Goal: Find specific page/section: Locate item on page

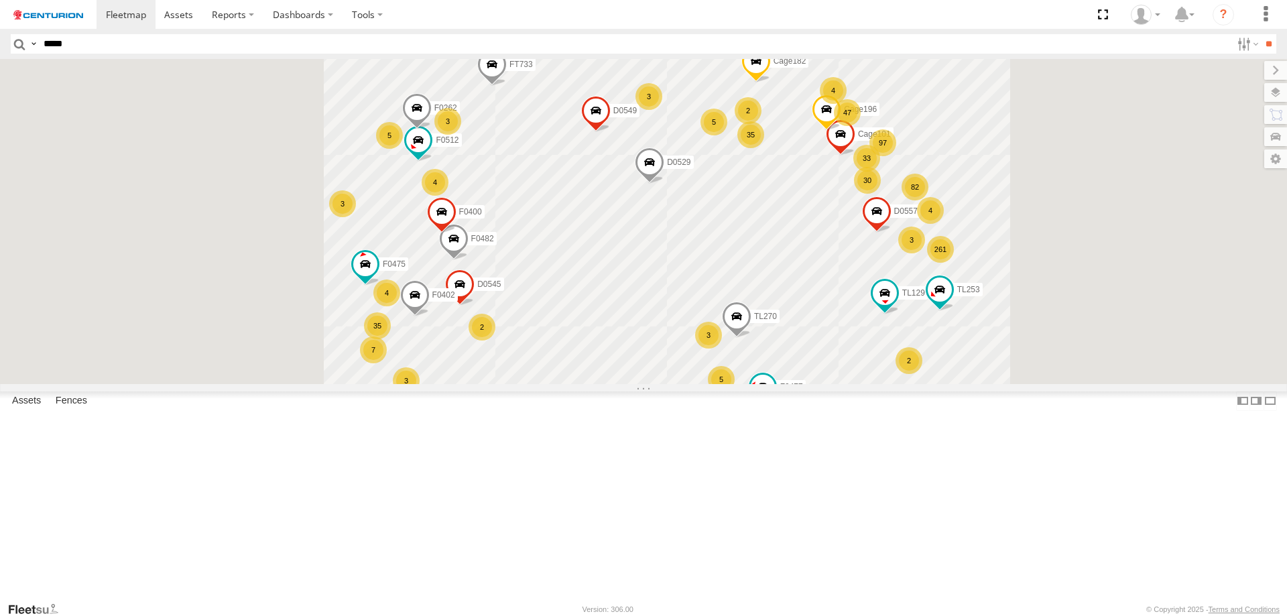
type input "*****"
click at [1260, 34] on input "**" at bounding box center [1267, 43] width 15 height 19
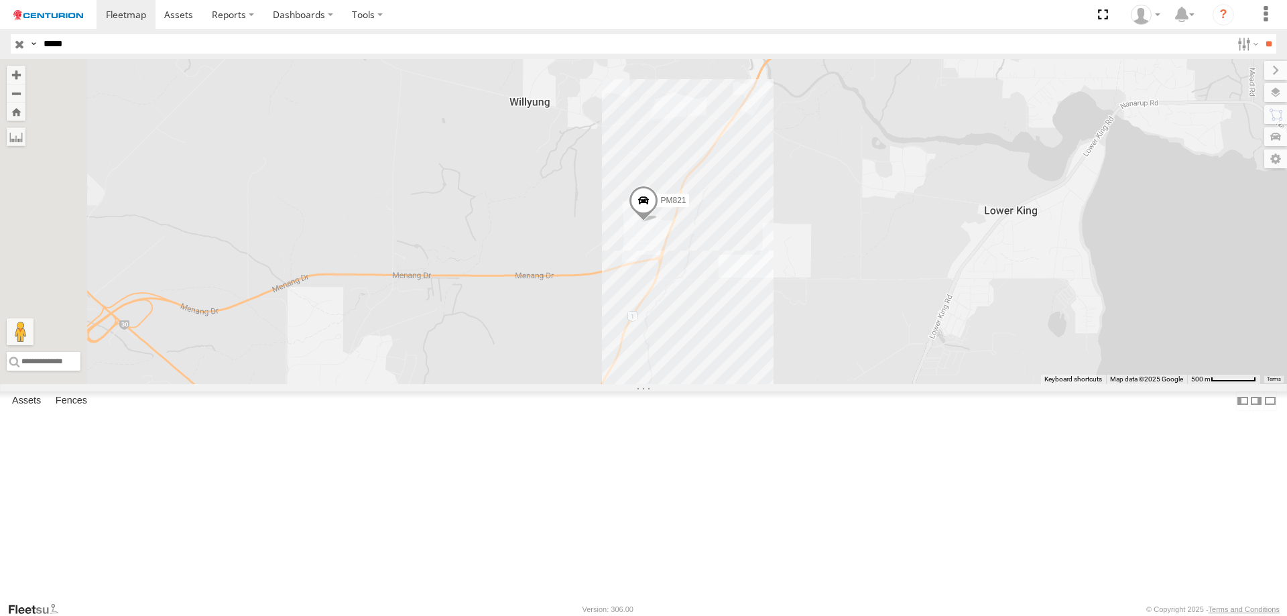
click at [0, 0] on span at bounding box center [0, 0] width 0 height 0
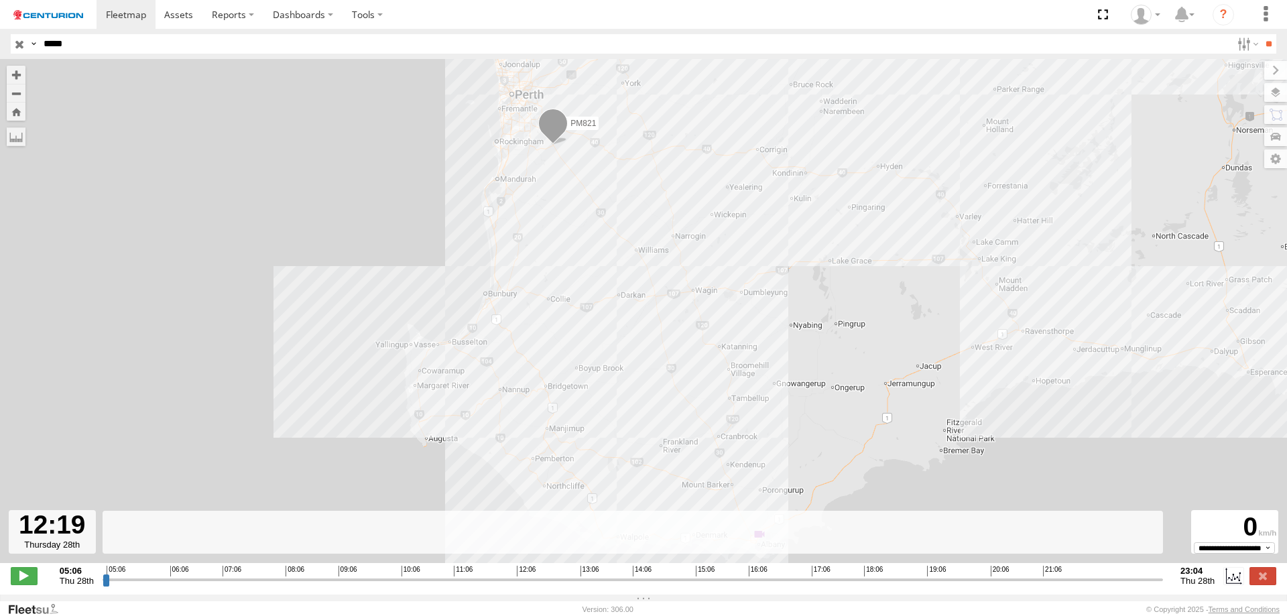
click at [528, 583] on input "range" at bounding box center [633, 579] width 1060 height 13
click at [539, 585] on input "range" at bounding box center [633, 579] width 1060 height 13
click at [510, 584] on input "range" at bounding box center [633, 579] width 1060 height 13
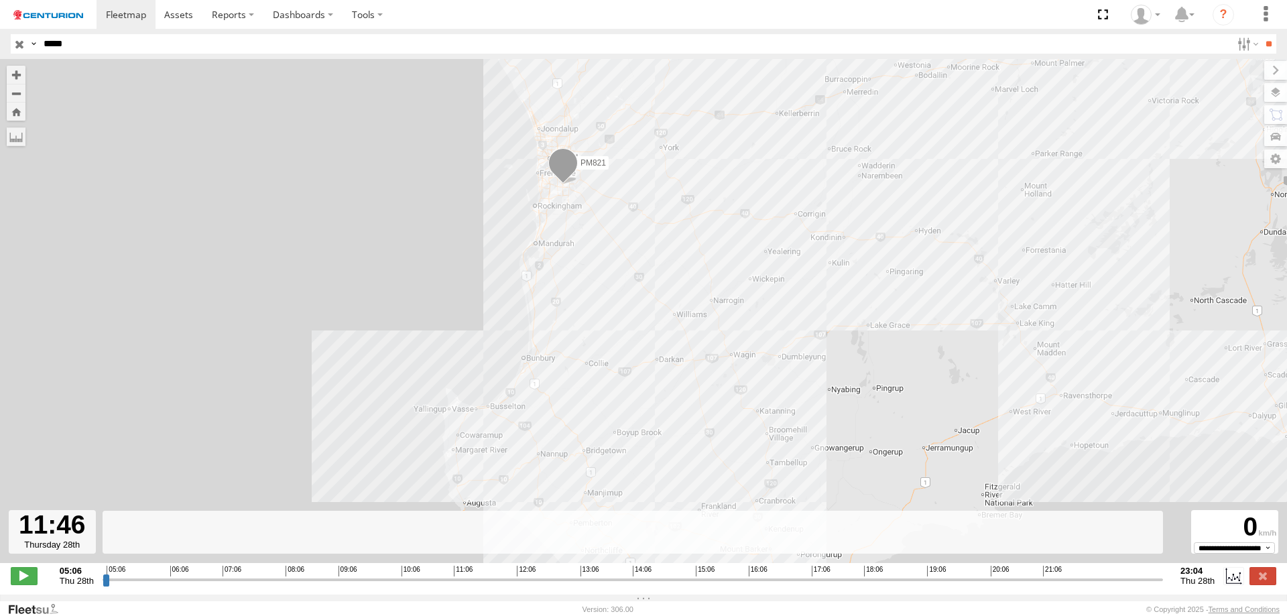
click at [497, 586] on input "range" at bounding box center [633, 579] width 1060 height 13
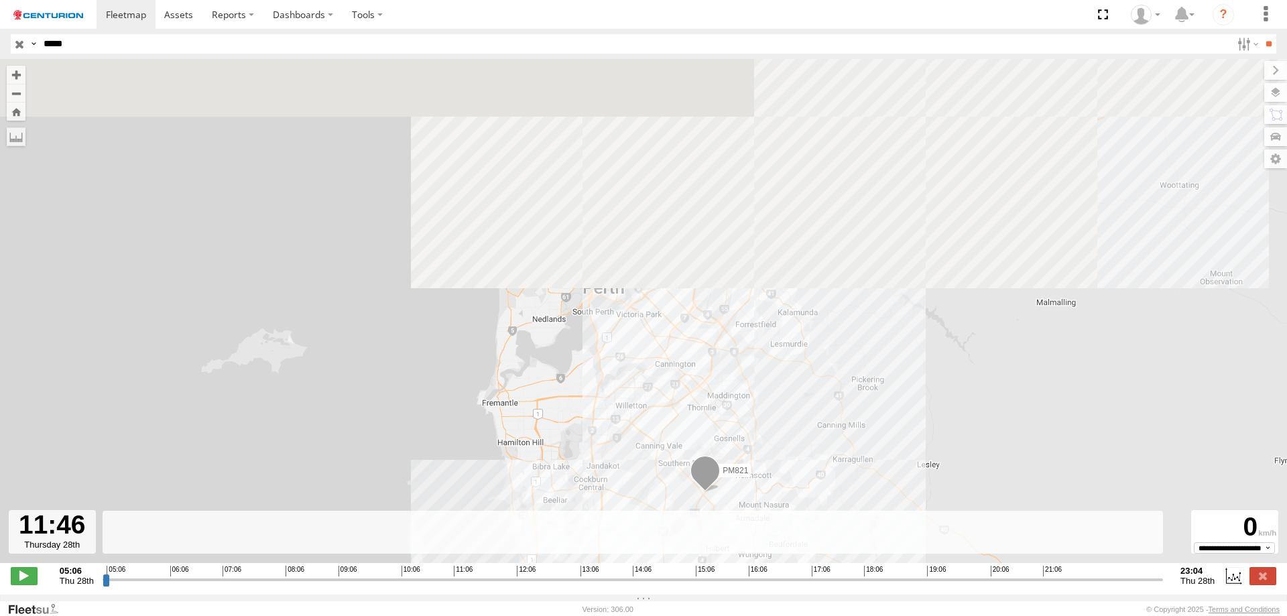
drag, startPoint x: 598, startPoint y: 194, endPoint x: 636, endPoint y: 476, distance: 284.6
click at [636, 476] on div "PM821 18:17 Thu" at bounding box center [643, 318] width 1287 height 518
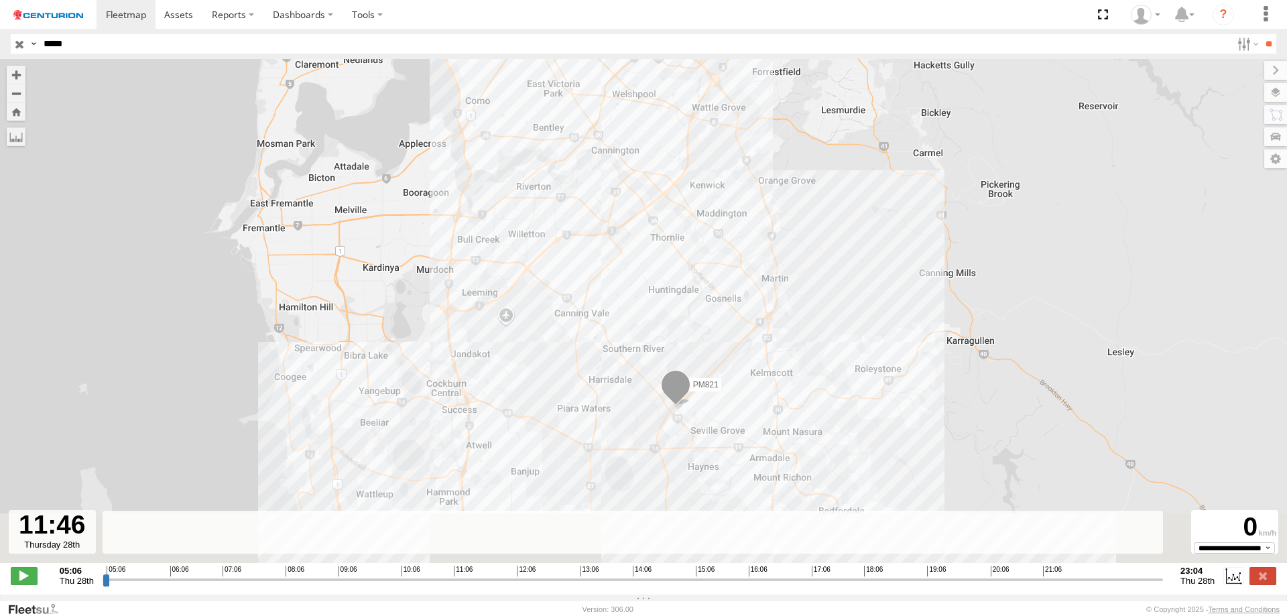
drag, startPoint x: 761, startPoint y: 489, endPoint x: 787, endPoint y: 387, distance: 105.0
click at [787, 387] on div "PM821 18:17 Thu" at bounding box center [643, 318] width 1287 height 518
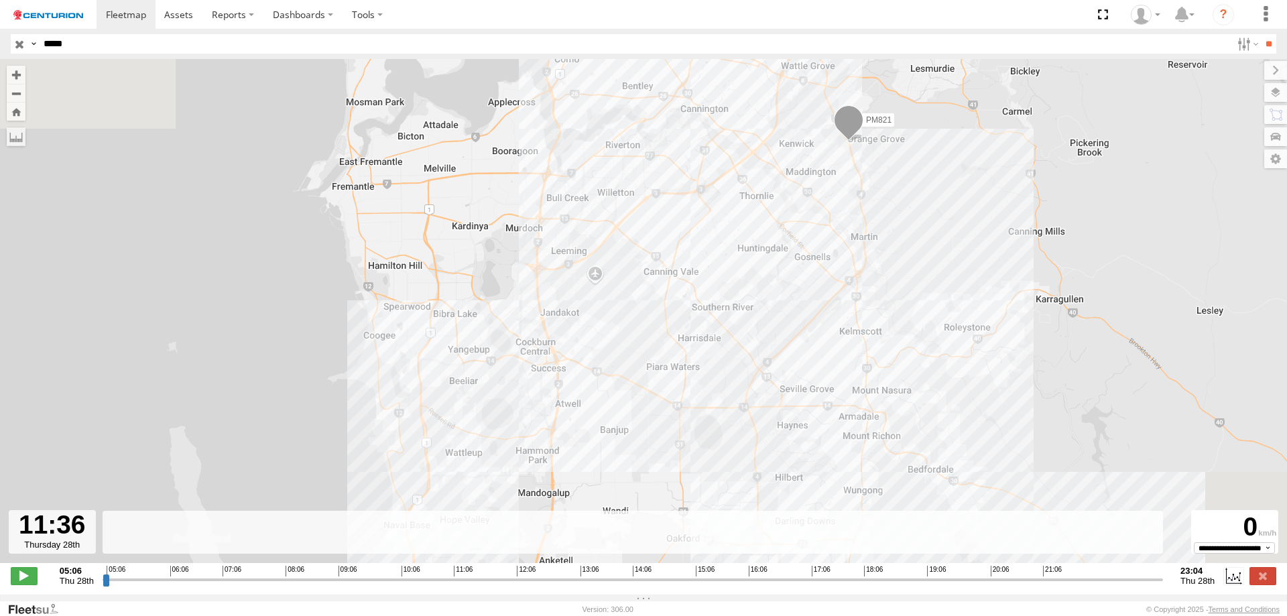
click at [486, 586] on input "range" at bounding box center [633, 579] width 1060 height 13
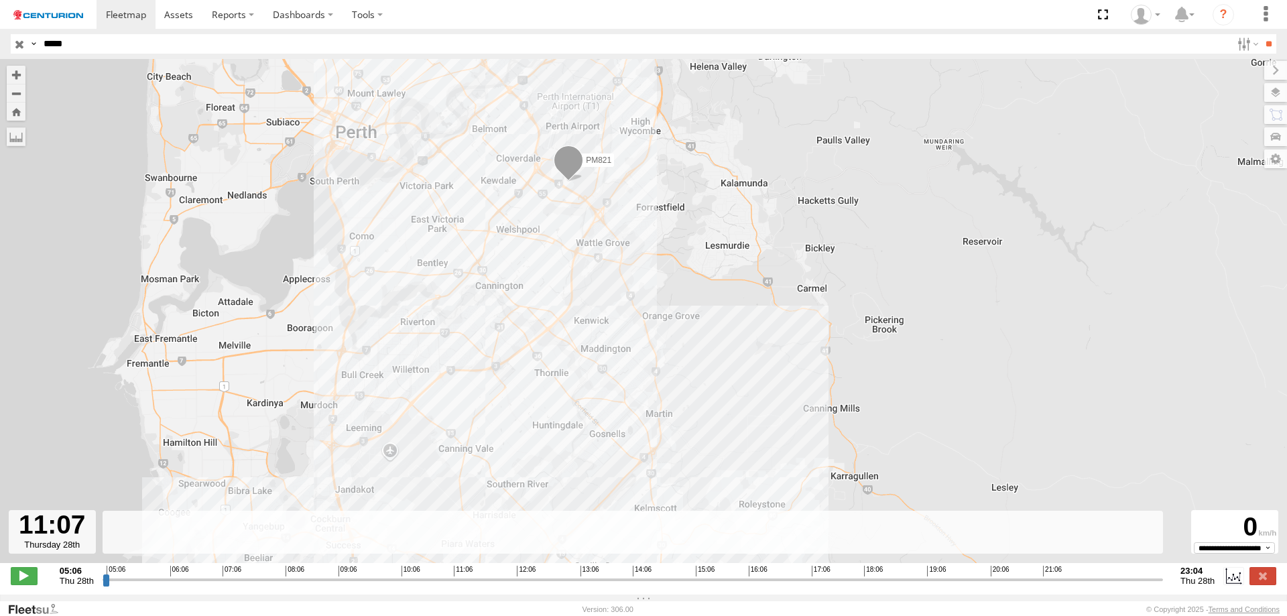
click at [458, 586] on input "range" at bounding box center [633, 579] width 1060 height 13
click at [439, 586] on input "range" at bounding box center [633, 579] width 1060 height 13
click at [429, 586] on input "range" at bounding box center [633, 579] width 1060 height 13
click at [424, 585] on input "range" at bounding box center [633, 579] width 1060 height 13
click at [421, 584] on input "range" at bounding box center [633, 579] width 1060 height 13
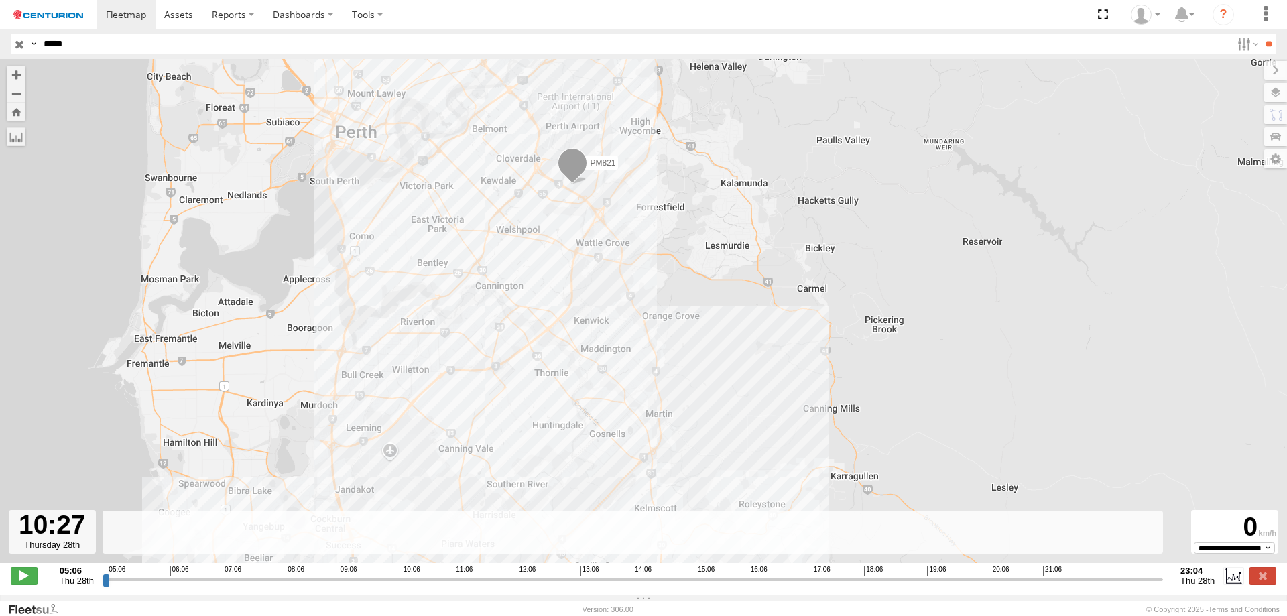
click at [419, 584] on input "range" at bounding box center [633, 579] width 1060 height 13
click at [416, 584] on input "range" at bounding box center [633, 579] width 1060 height 13
click at [413, 584] on input "range" at bounding box center [633, 579] width 1060 height 13
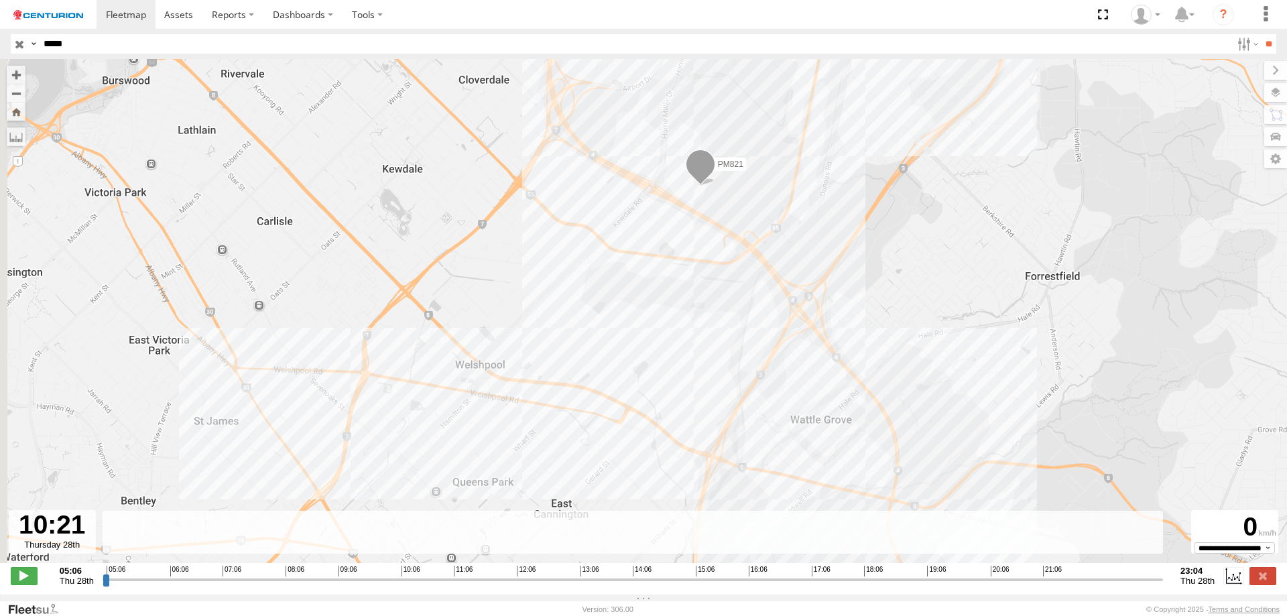
drag, startPoint x: 553, startPoint y: 395, endPoint x: 607, endPoint y: 350, distance: 70.4
click at [607, 350] on div "PM821 18:17 Thu" at bounding box center [643, 318] width 1287 height 518
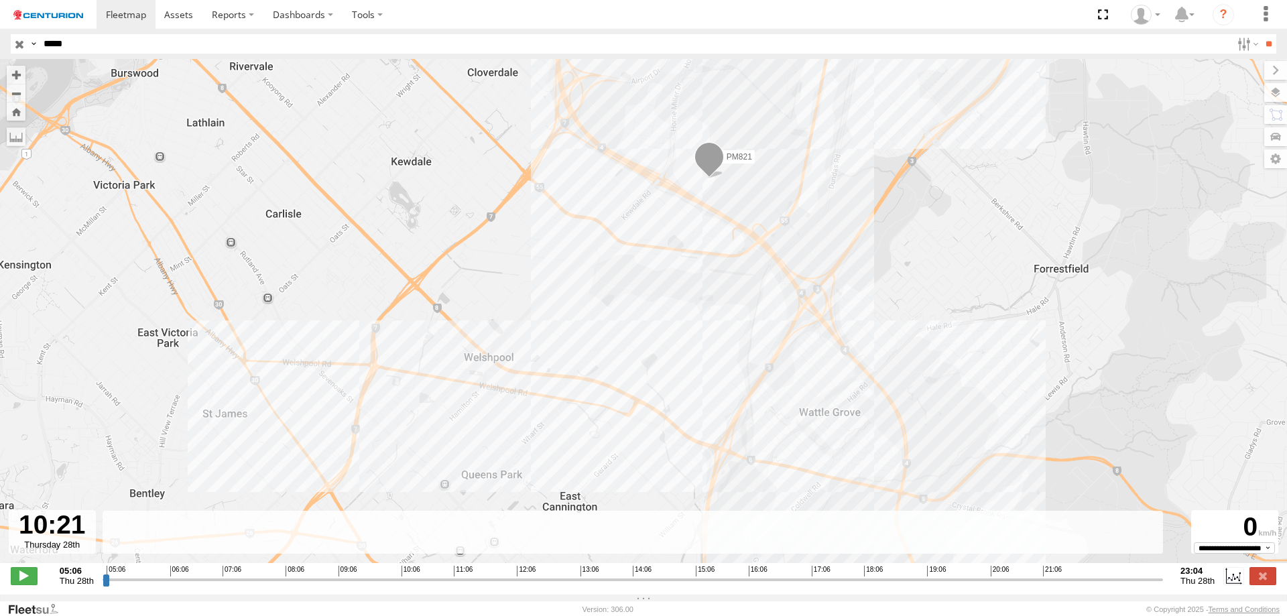
click at [402, 586] on input "range" at bounding box center [633, 579] width 1060 height 13
click at [397, 585] on input "range" at bounding box center [633, 579] width 1060 height 13
click at [401, 585] on input "range" at bounding box center [633, 579] width 1060 height 13
click at [428, 584] on input "range" at bounding box center [633, 579] width 1060 height 13
click at [473, 585] on input "range" at bounding box center [633, 579] width 1060 height 13
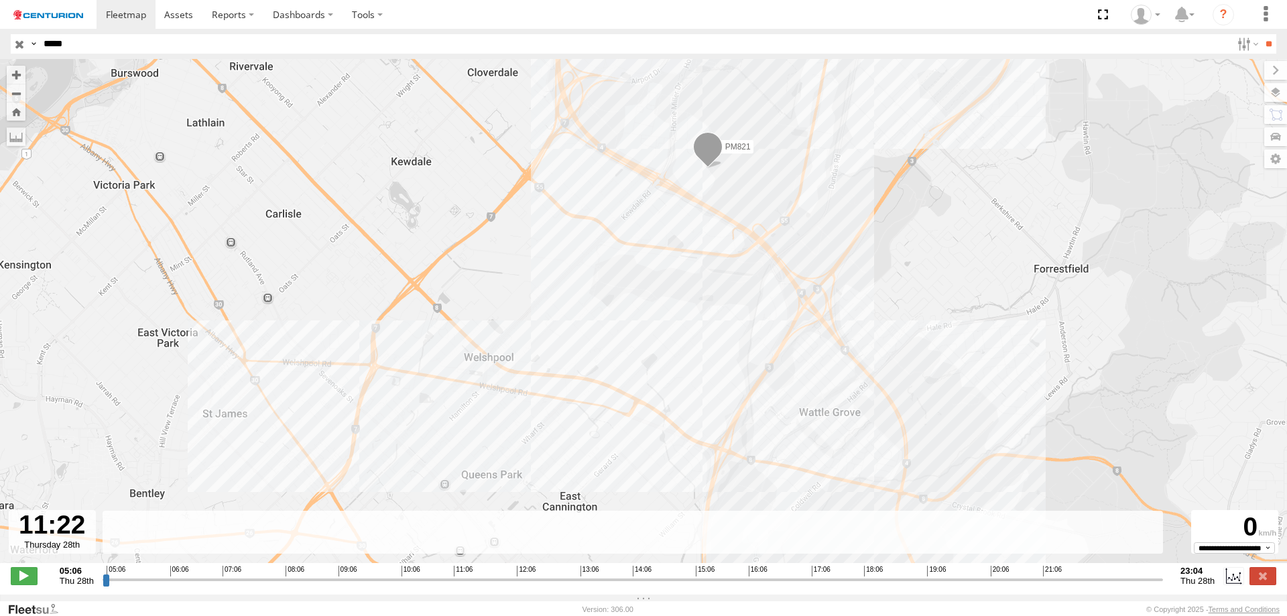
click at [505, 586] on input "range" at bounding box center [633, 579] width 1060 height 13
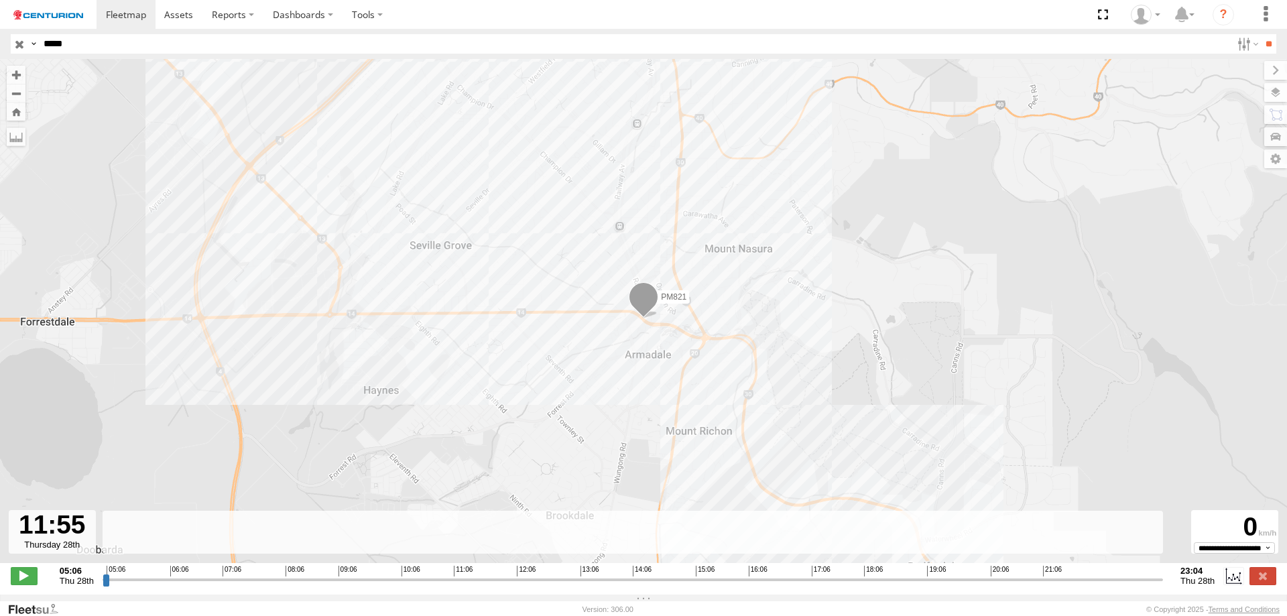
click at [495, 586] on input "range" at bounding box center [633, 579] width 1060 height 13
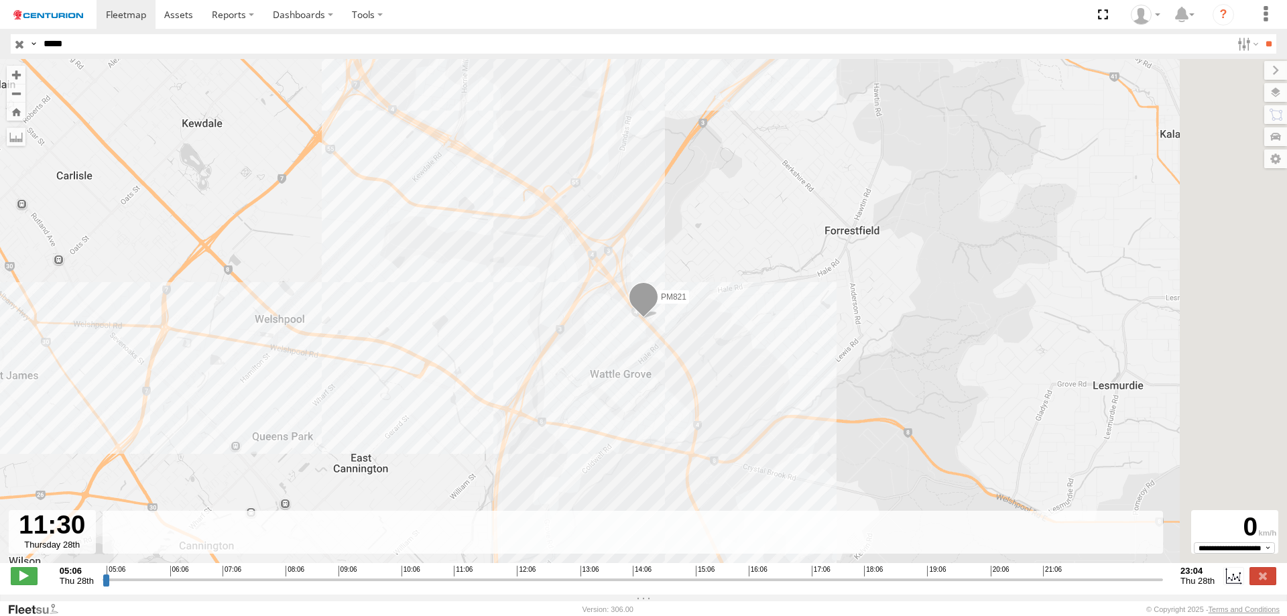
click at [480, 583] on input "range" at bounding box center [633, 579] width 1060 height 13
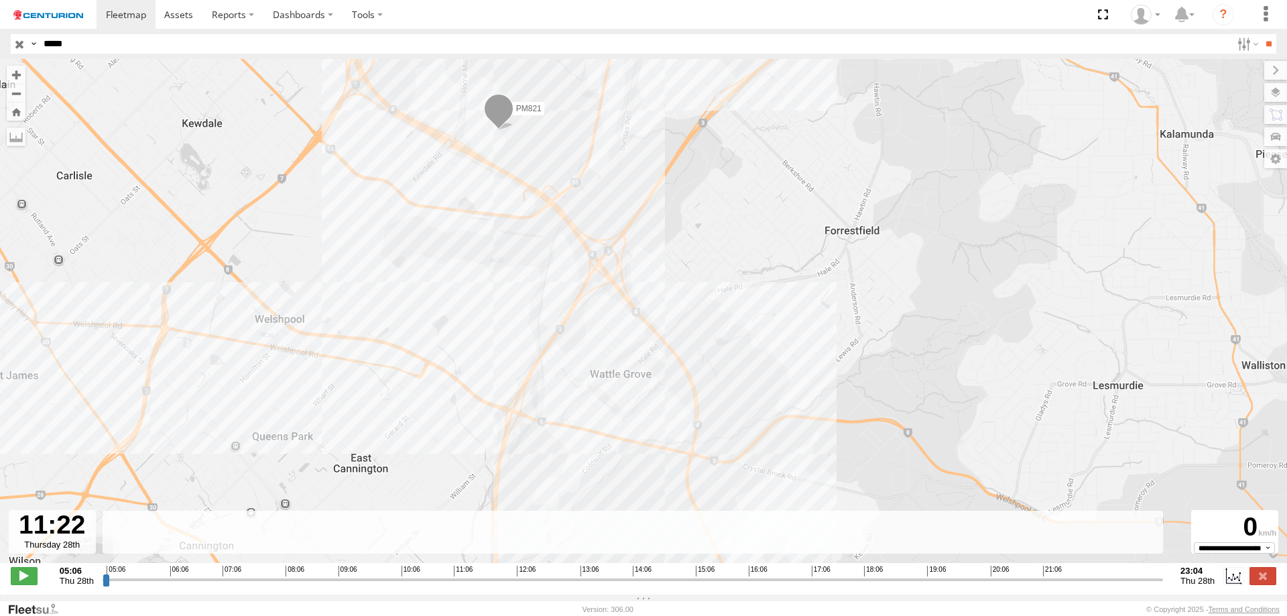
click at [472, 584] on input "range" at bounding box center [633, 579] width 1060 height 13
click at [475, 585] on input "range" at bounding box center [633, 579] width 1060 height 13
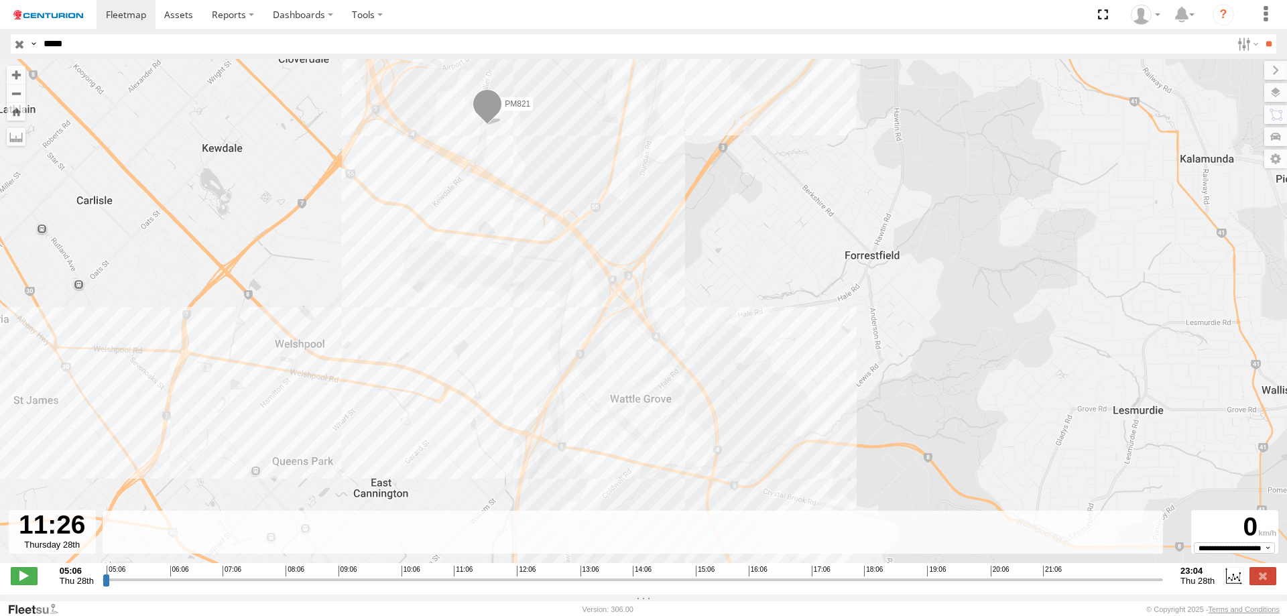
click at [476, 585] on input "range" at bounding box center [633, 579] width 1060 height 13
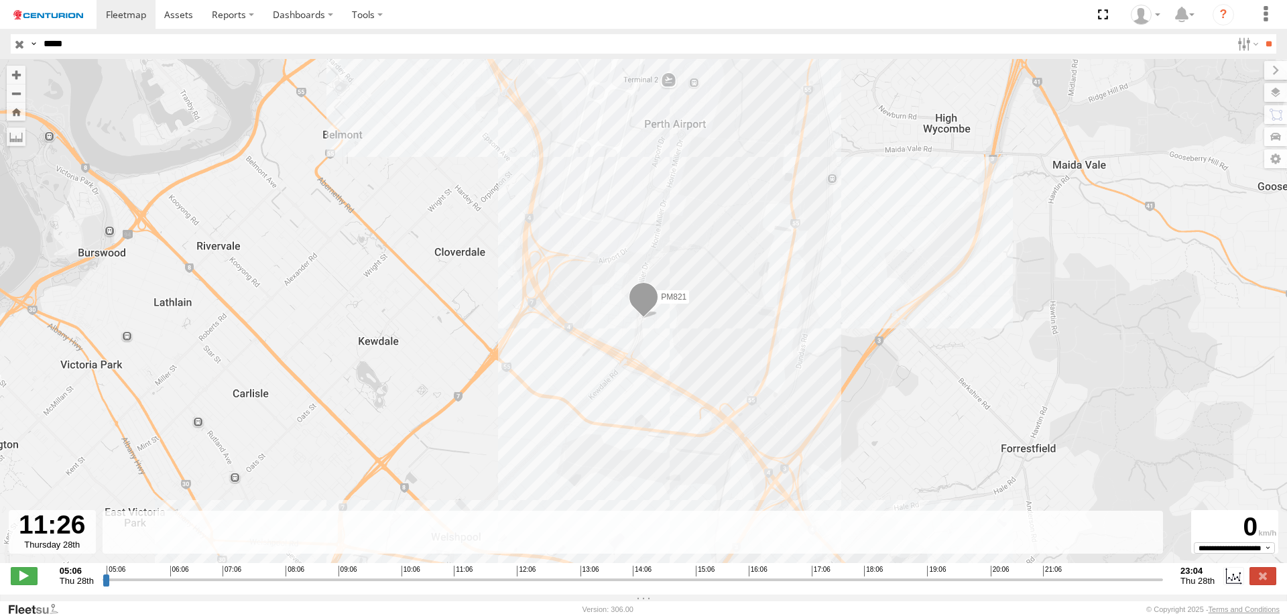
drag, startPoint x: 746, startPoint y: 586, endPoint x: 748, endPoint y: 576, distance: 10.8
click at [746, 586] on input "range" at bounding box center [633, 579] width 1060 height 13
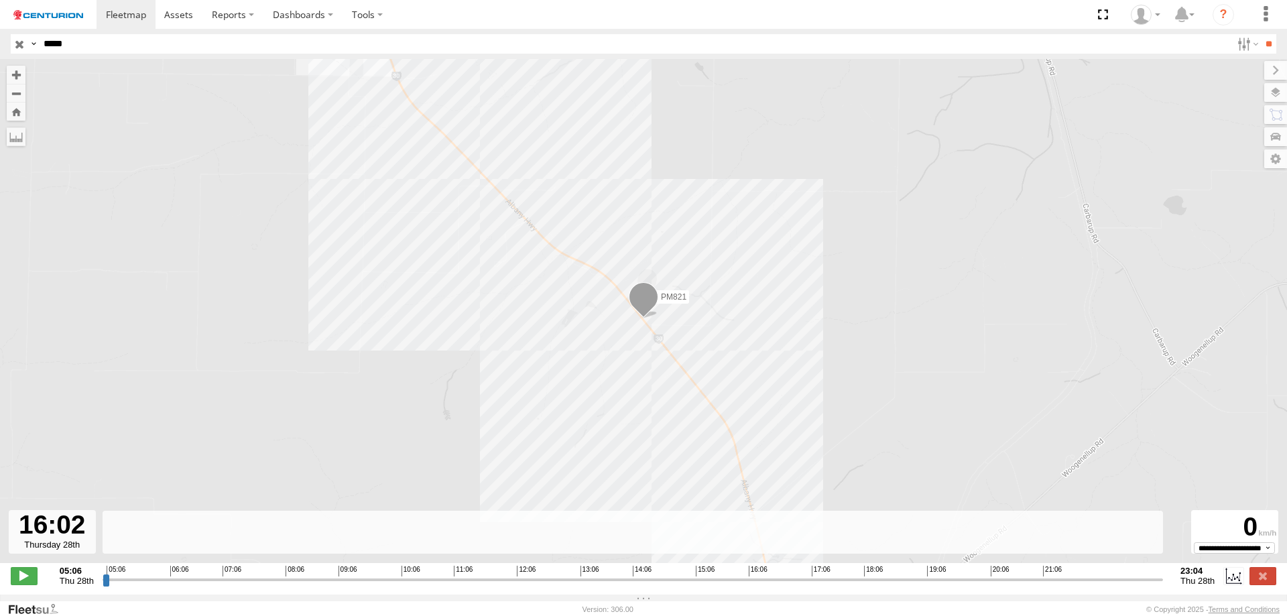
click at [755, 586] on input "range" at bounding box center [633, 579] width 1060 height 13
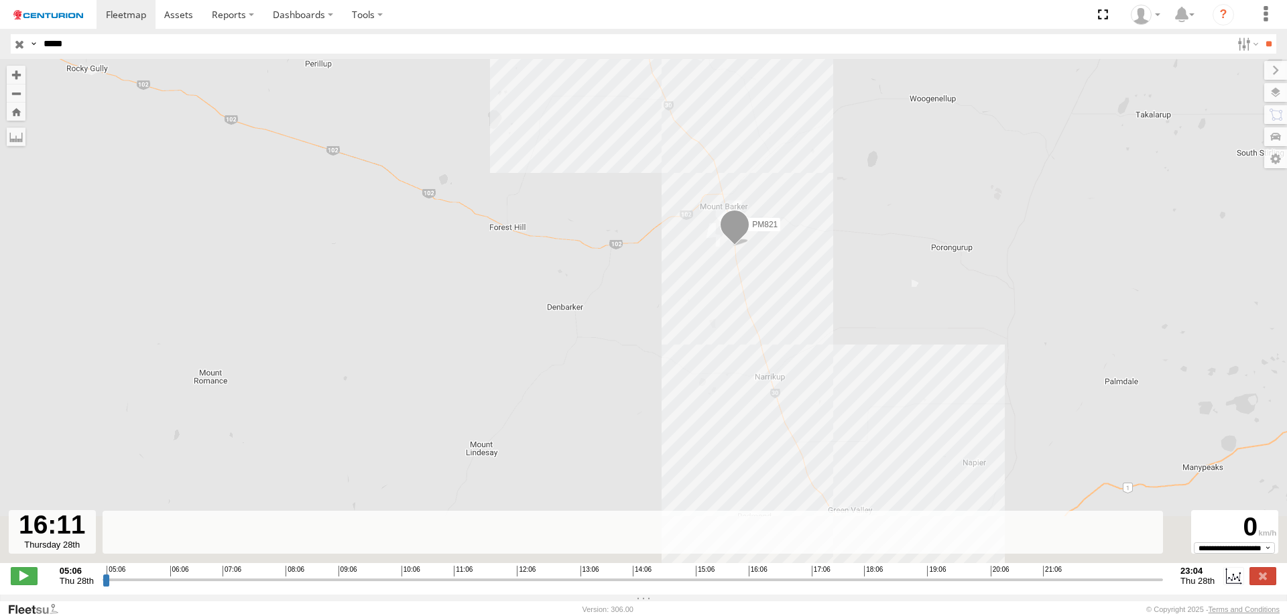
drag, startPoint x: 852, startPoint y: 411, endPoint x: 762, endPoint y: 273, distance: 164.5
click at [762, 274] on div "PM821 18:17 Thu" at bounding box center [643, 318] width 1287 height 518
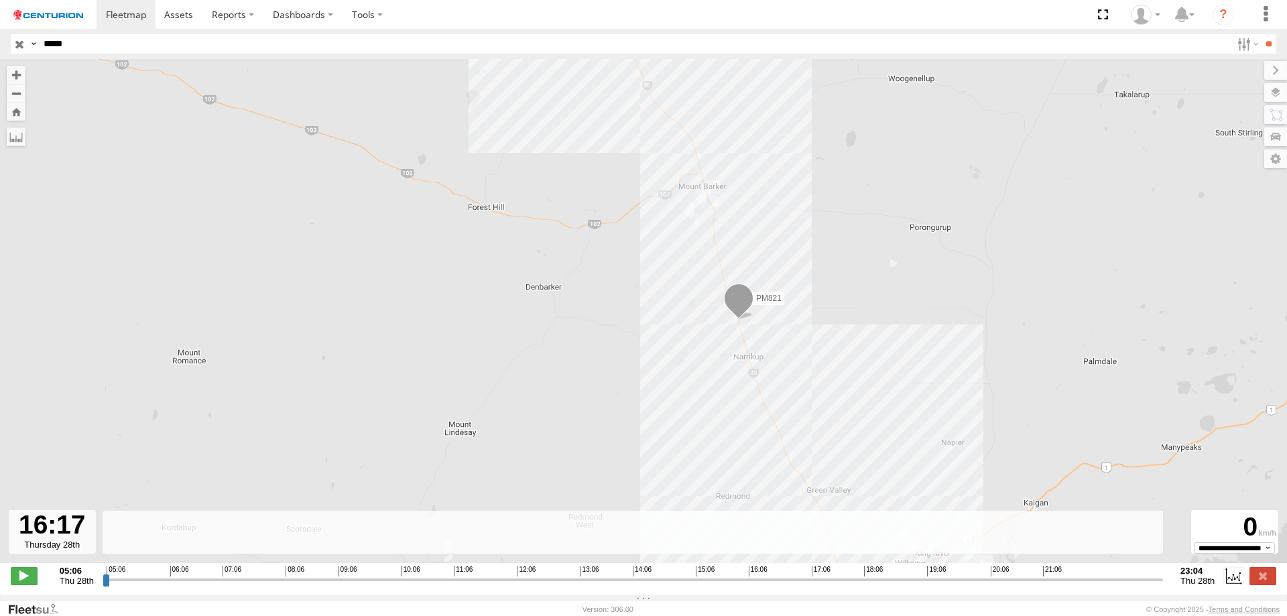
click at [761, 586] on input "range" at bounding box center [633, 579] width 1060 height 13
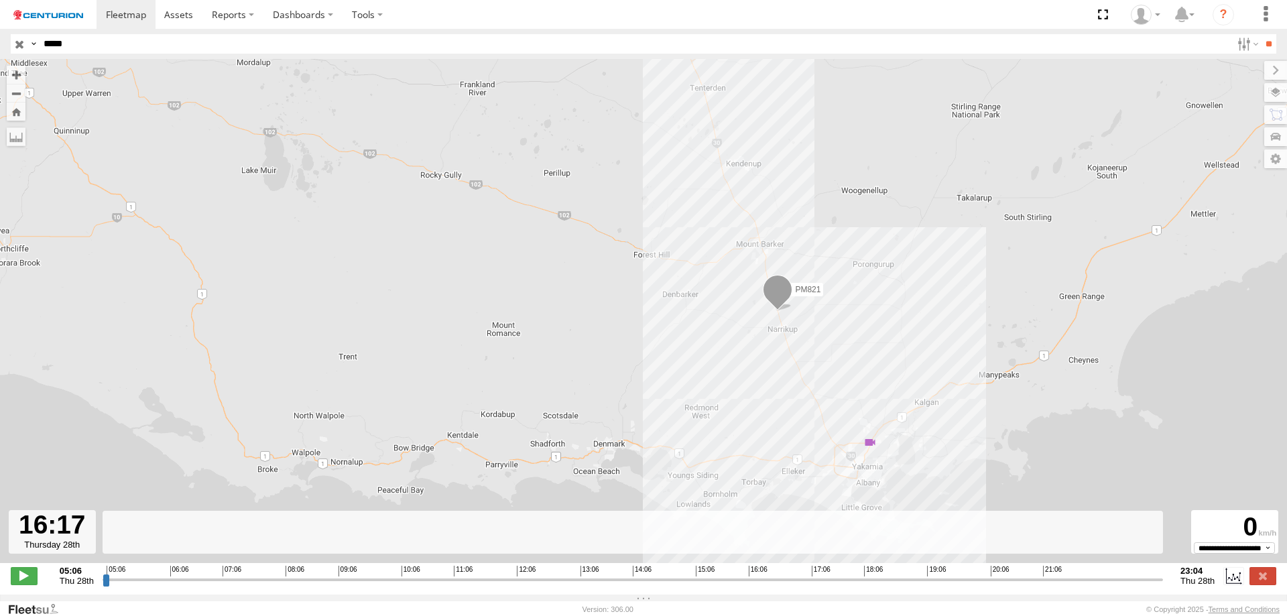
drag, startPoint x: 850, startPoint y: 413, endPoint x: 836, endPoint y: 359, distance: 55.9
click at [839, 347] on div "PM821 18:17 Thu" at bounding box center [643, 318] width 1287 height 518
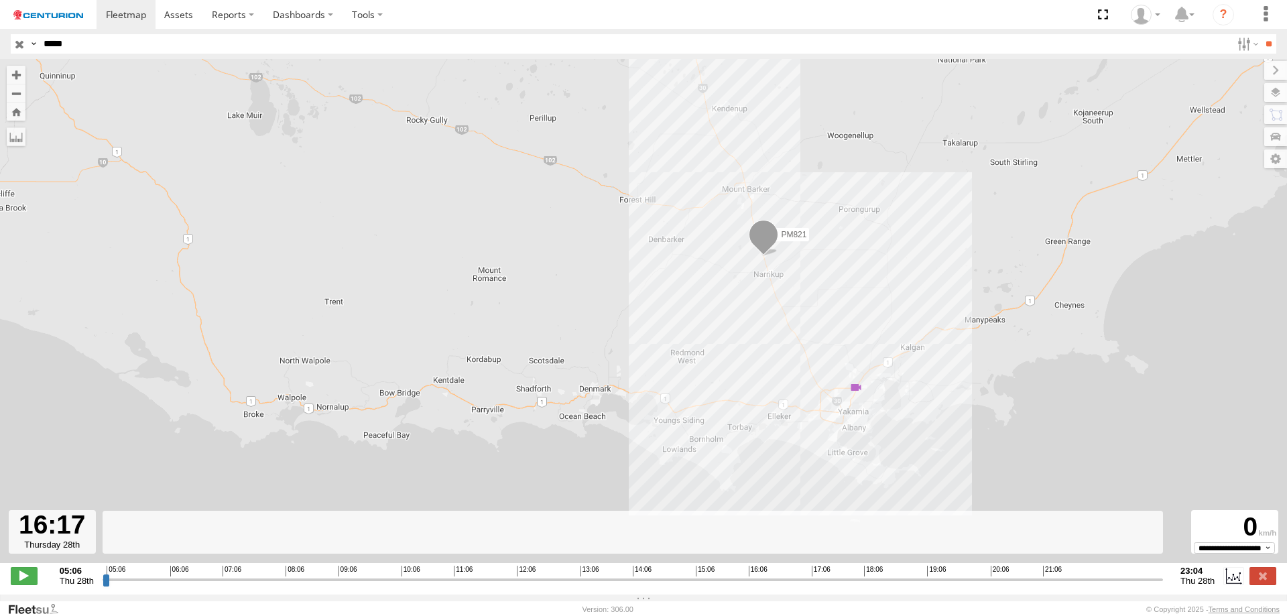
click at [765, 586] on input "range" at bounding box center [633, 579] width 1060 height 13
click at [773, 586] on input "range" at bounding box center [633, 579] width 1060 height 13
click at [779, 585] on input "range" at bounding box center [633, 579] width 1060 height 13
type input "**********"
click at [785, 586] on input "range" at bounding box center [633, 579] width 1060 height 13
